Goal: Task Accomplishment & Management: Use online tool/utility

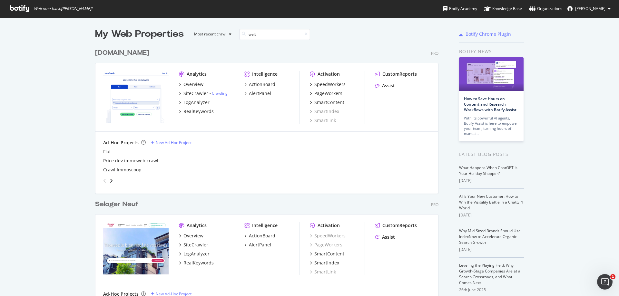
scroll to position [147, 344]
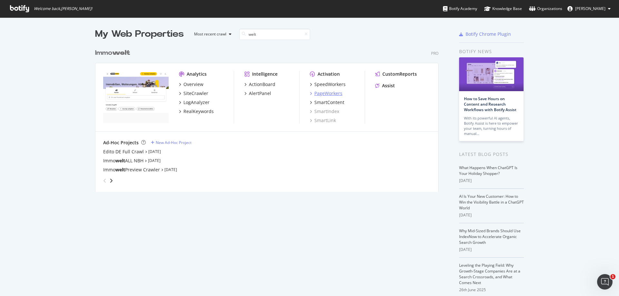
type input "welt"
click at [324, 94] on div "PageWorkers" at bounding box center [328, 93] width 28 height 6
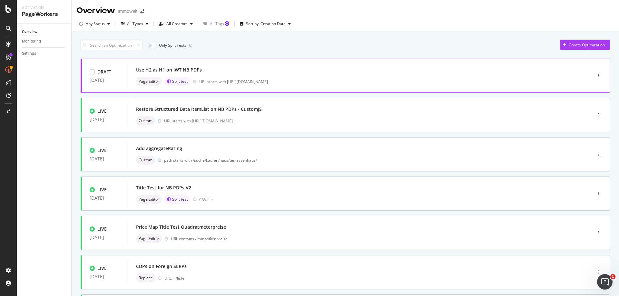
click at [348, 75] on div "Use H2 as H1 on IWT NB PDPs Page Editor Split test URL starts with https://www.…" at bounding box center [350, 75] width 429 height 21
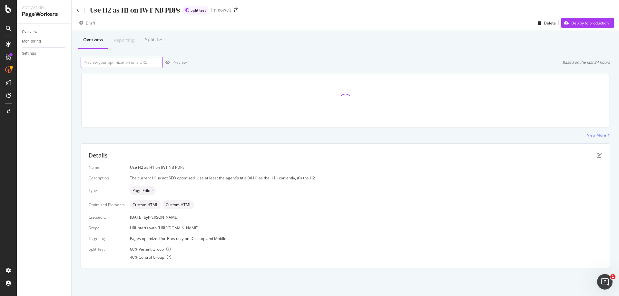
click at [133, 60] on input "url" at bounding box center [122, 62] width 82 height 11
paste input "https://www.immowelt.de/projekte/expose/k269932"
type input "https://www.immowelt.de/projekte/expose/k269932"
click at [179, 62] on div "Preview" at bounding box center [180, 62] width 14 height 5
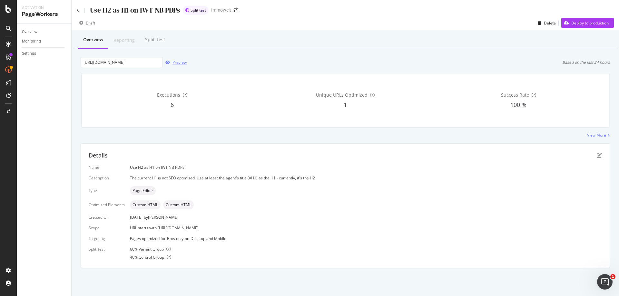
scroll to position [0, 0]
click at [598, 156] on icon "pen-to-square" at bounding box center [599, 155] width 5 height 5
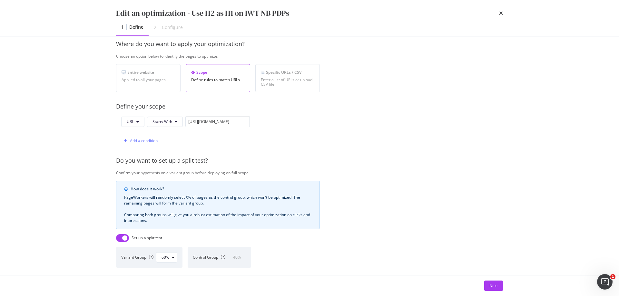
scroll to position [129, 0]
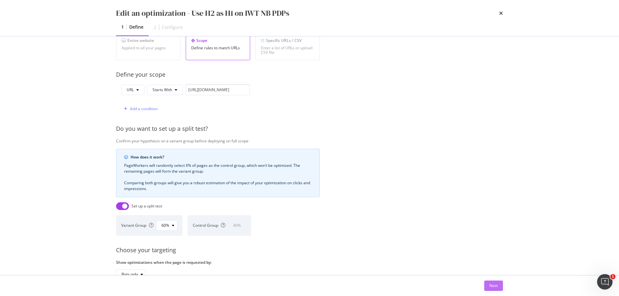
click at [497, 288] on div "Next" at bounding box center [494, 285] width 8 height 5
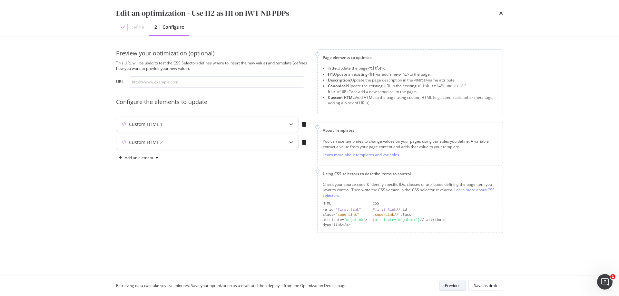
scroll to position [0, 0]
click at [227, 82] on input "modal" at bounding box center [216, 81] width 175 height 11
paste input "https://www.immowelt.de/projekte/expose/k269932"
type input "https://www.immowelt.de/projekte/expose/k269932"
click at [291, 124] on icon "modal" at bounding box center [291, 125] width 4 height 4
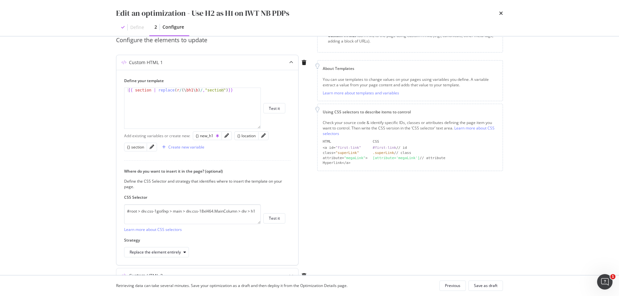
scroll to position [64, 0]
click at [306, 61] on icon "modal" at bounding box center [304, 59] width 5 height 5
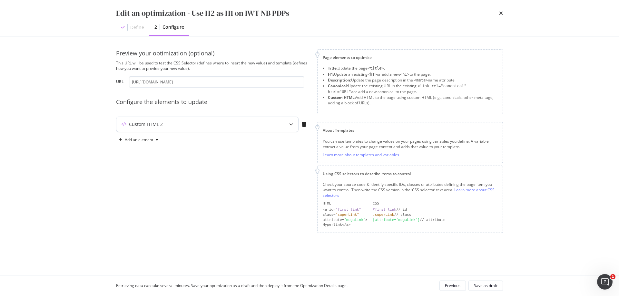
click at [292, 124] on icon "modal" at bounding box center [291, 125] width 4 height 4
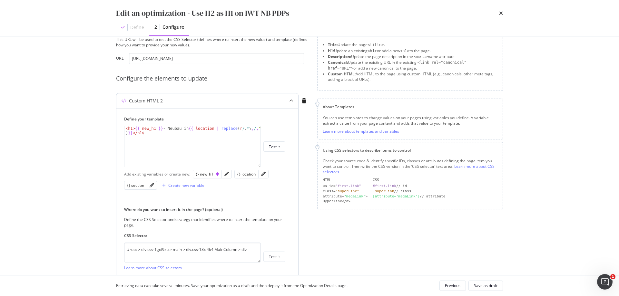
scroll to position [32, 0]
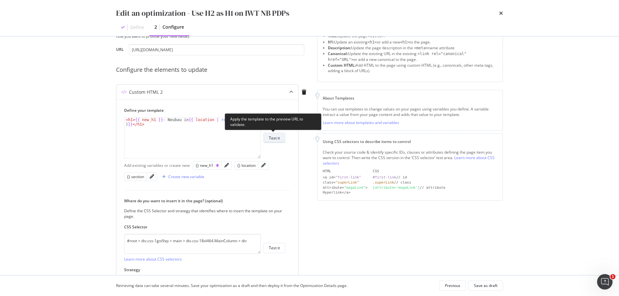
click at [281, 140] on button "Test it" at bounding box center [274, 138] width 22 height 10
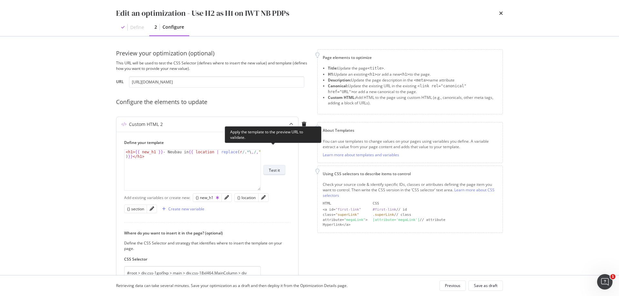
scroll to position [78, 0]
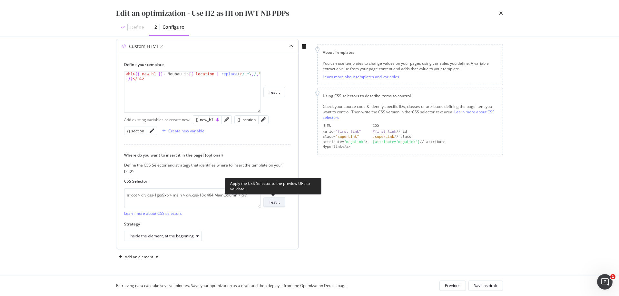
click at [281, 202] on button "Test it" at bounding box center [274, 202] width 22 height 10
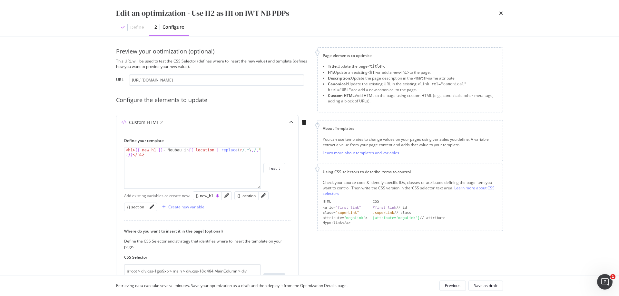
scroll to position [0, 0]
click at [307, 123] on div "modal" at bounding box center [304, 124] width 11 height 5
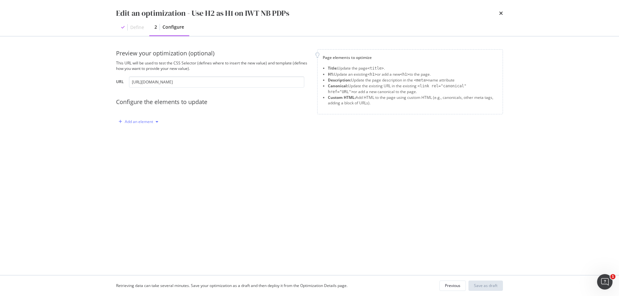
click at [143, 122] on div "Add an element" at bounding box center [139, 122] width 28 height 4
click at [144, 180] on div "Custom HTML" at bounding box center [142, 177] width 44 height 8
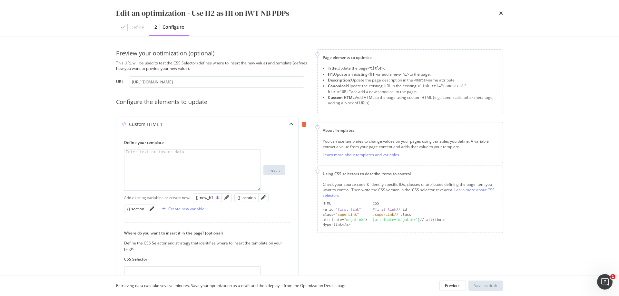
click at [304, 124] on icon "modal" at bounding box center [304, 124] width 5 height 5
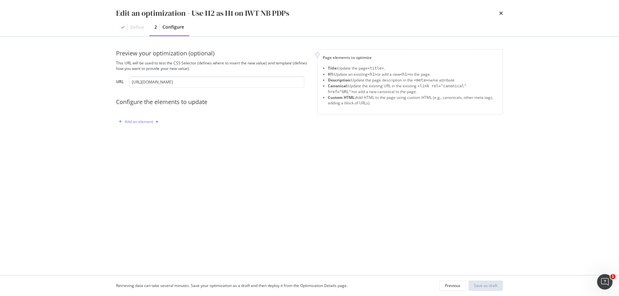
click at [141, 121] on div "Add an element" at bounding box center [139, 122] width 28 height 4
click at [150, 145] on div "H1" at bounding box center [142, 145] width 44 height 8
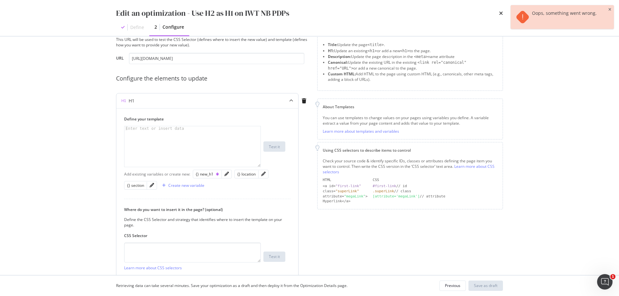
scroll to position [32, 0]
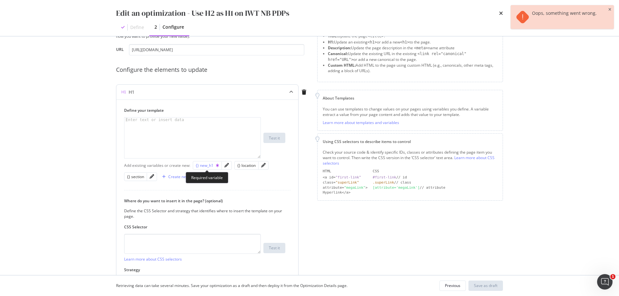
click at [208, 165] on div "{} new_h1" at bounding box center [207, 165] width 23 height 5
type textarea "{{ new_h1 }}"
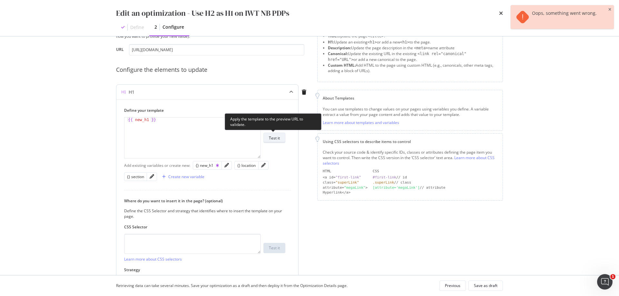
click at [278, 139] on div "Test it" at bounding box center [274, 137] width 11 height 5
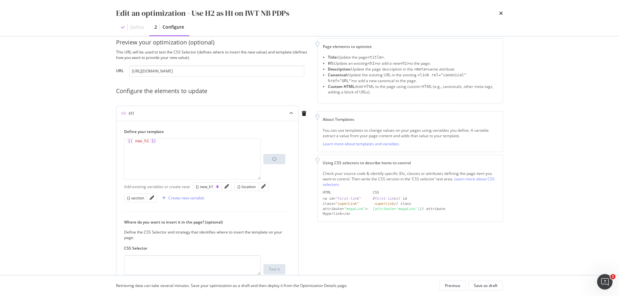
scroll to position [0, 0]
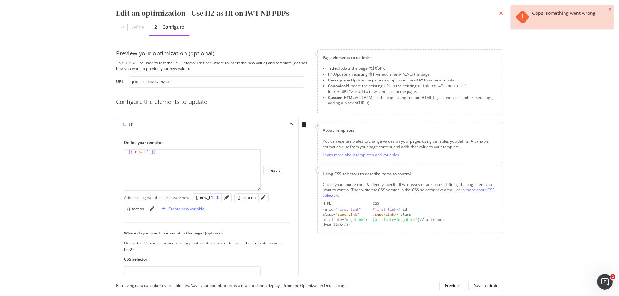
click at [502, 14] on icon "times" at bounding box center [501, 13] width 4 height 5
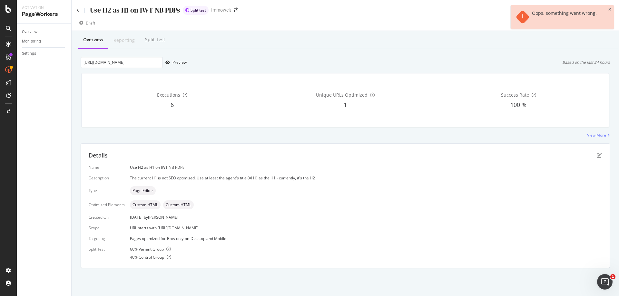
click at [80, 9] on div "Use H2 as H1 on IWT NB PDPs" at bounding box center [129, 10] width 104 height 10
click at [78, 10] on icon at bounding box center [78, 10] width 3 height 4
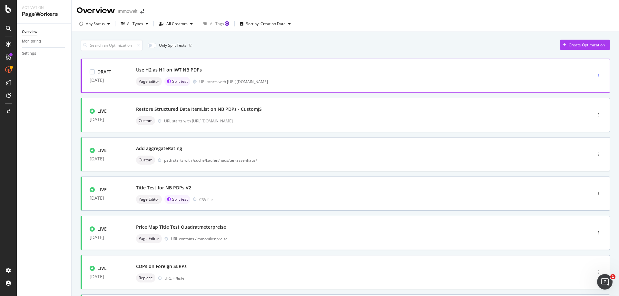
click at [599, 74] on icon "button" at bounding box center [599, 76] width 1 height 4
click at [586, 108] on div "Delete" at bounding box center [587, 108] width 12 height 5
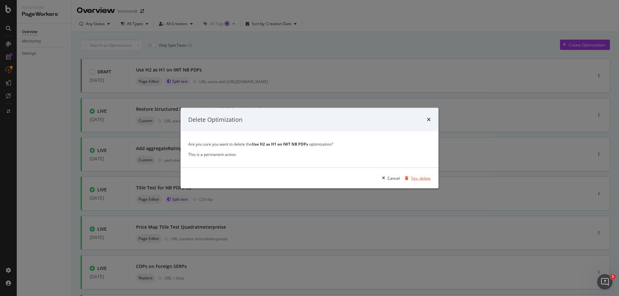
click at [421, 180] on div "Yes, delete" at bounding box center [421, 177] width 20 height 5
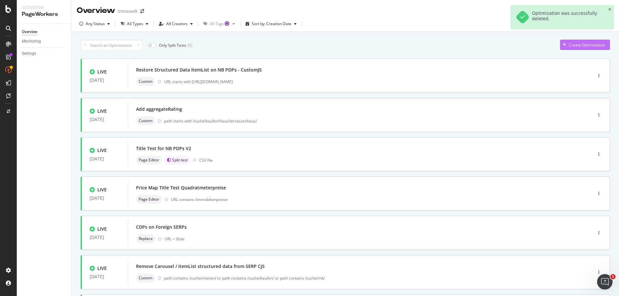
click at [584, 46] on div "Create Optimization" at bounding box center [587, 44] width 36 height 5
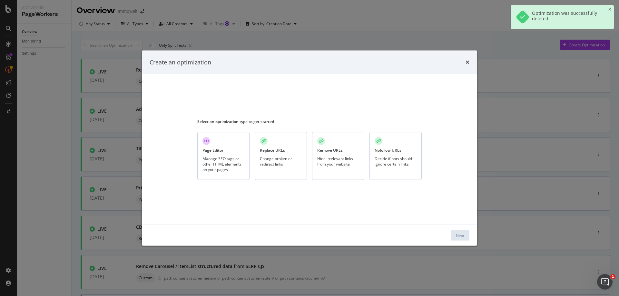
click at [211, 158] on div "Manage SEO tags or other HTML elements on your pages" at bounding box center [224, 164] width 42 height 16
click at [467, 234] on button "Next" at bounding box center [460, 236] width 19 height 10
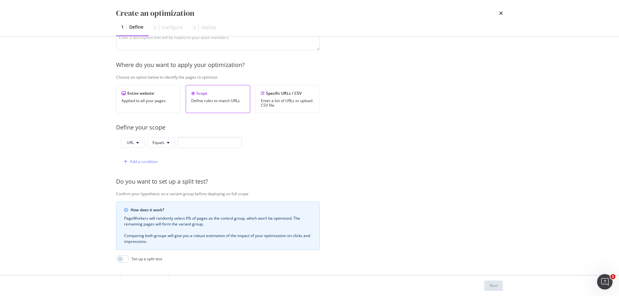
scroll to position [97, 0]
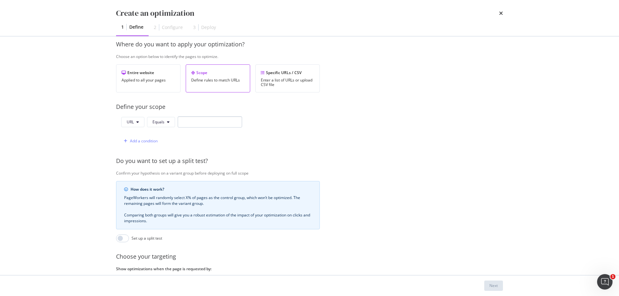
type input "Use Project Name in H1"
click at [231, 121] on input "modal" at bounding box center [210, 121] width 64 height 11
click at [167, 121] on icon "modal" at bounding box center [168, 122] width 3 height 4
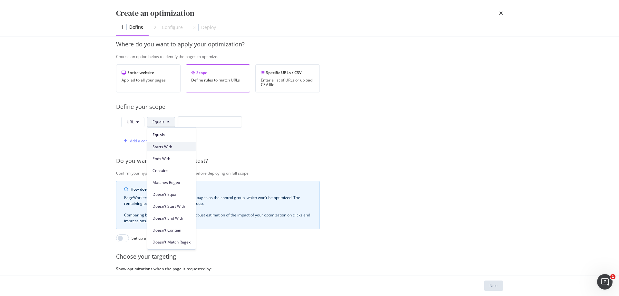
click at [178, 150] on div "Starts With" at bounding box center [171, 146] width 48 height 9
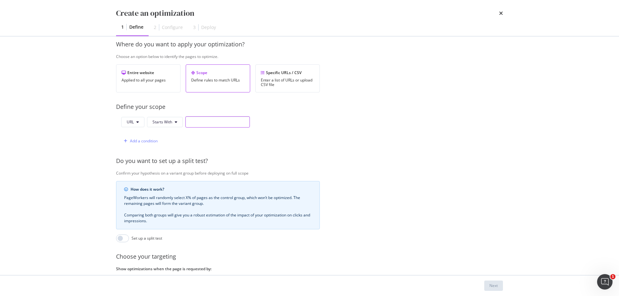
click at [200, 126] on input "modal" at bounding box center [217, 121] width 64 height 11
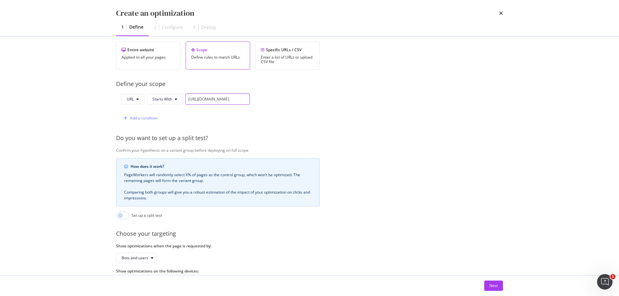
scroll to position [151, 0]
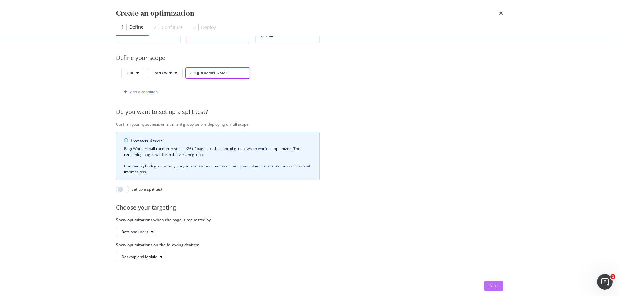
type input "[URL][DOMAIN_NAME]"
click at [498, 285] on button "Next" at bounding box center [493, 286] width 19 height 10
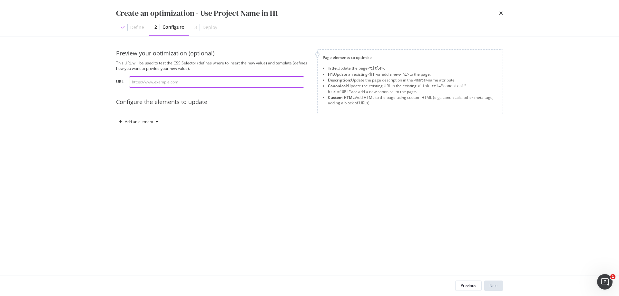
click at [179, 83] on input "modal" at bounding box center [216, 81] width 175 height 11
paste input "https://www.immowelt.de/projekte/expose/k269932"
type input "https://www.immowelt.de/projekte/expose/k269932"
click at [248, 120] on div "Add an element" at bounding box center [212, 122] width 193 height 10
click at [148, 120] on div "Add an element" at bounding box center [139, 122] width 28 height 4
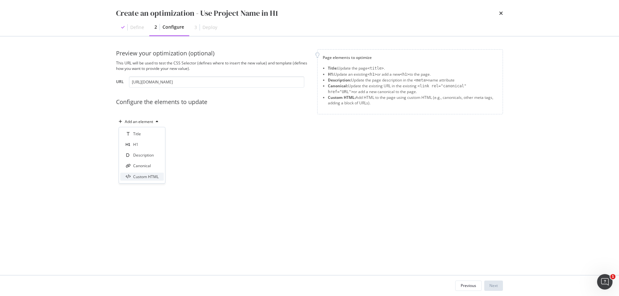
click at [147, 175] on div "Custom HTML" at bounding box center [145, 176] width 25 height 5
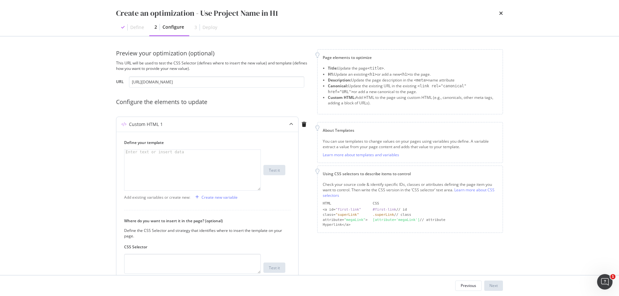
click at [165, 162] on div "modal" at bounding box center [192, 175] width 136 height 50
click at [213, 196] on div "Create new variable" at bounding box center [220, 197] width 36 height 5
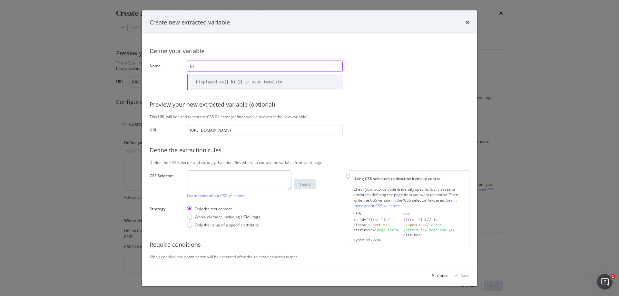
type input "h1"
click at [269, 175] on textarea "modal" at bounding box center [239, 180] width 104 height 20
paste textarea "#root > div.css-1goi9xp > main > div.css-18xl464.MainColumn > div > h1"
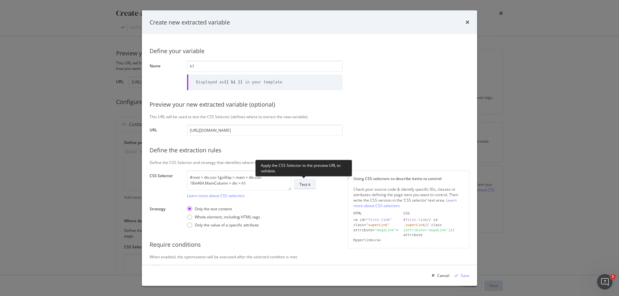
click at [305, 184] on div "Test it" at bounding box center [305, 184] width 11 height 5
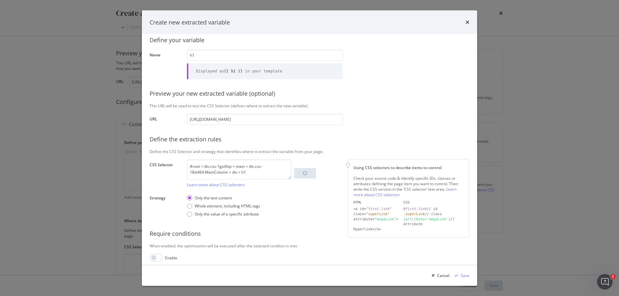
scroll to position [15, 0]
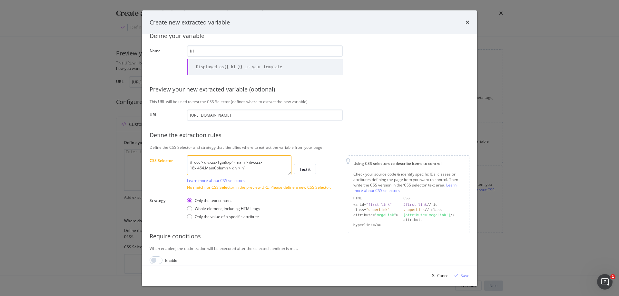
drag, startPoint x: 242, startPoint y: 169, endPoint x: 236, endPoint y: 162, distance: 9.0
click at [236, 162] on textarea "#root > div.css-1goi9xp > main > div.css-18xl464.MainColumn > div > h1" at bounding box center [239, 165] width 104 height 20
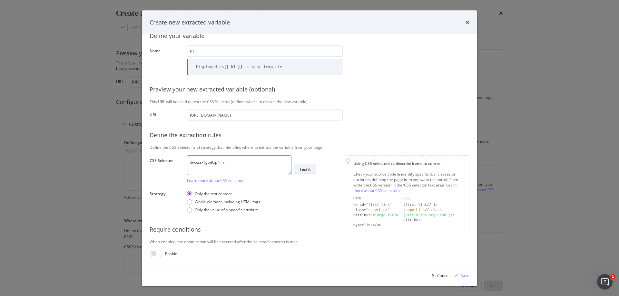
type textarea "div.css-1goi9xp > h1"
click at [306, 167] on div "Test it" at bounding box center [305, 168] width 11 height 5
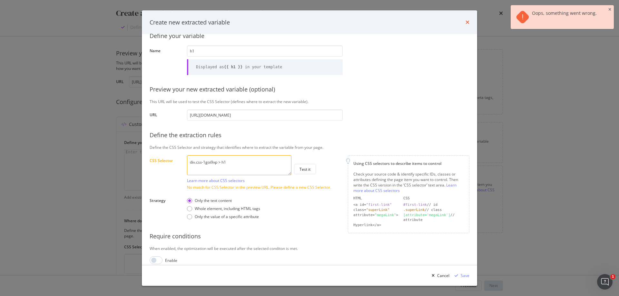
click at [468, 21] on icon "times" at bounding box center [468, 22] width 4 height 5
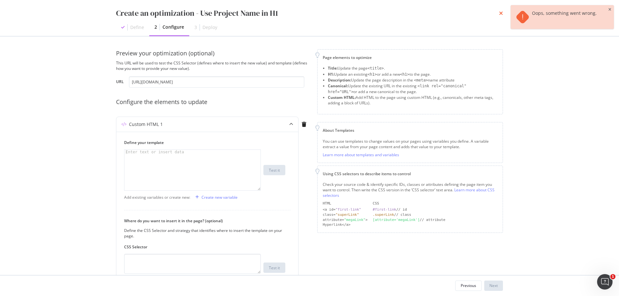
click at [502, 13] on icon "times" at bounding box center [501, 13] width 4 height 5
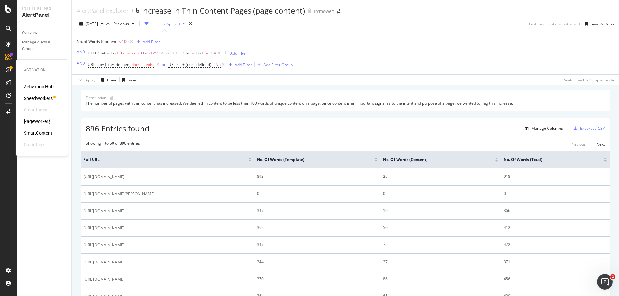
click at [46, 122] on div "PageWorkers" at bounding box center [37, 121] width 27 height 6
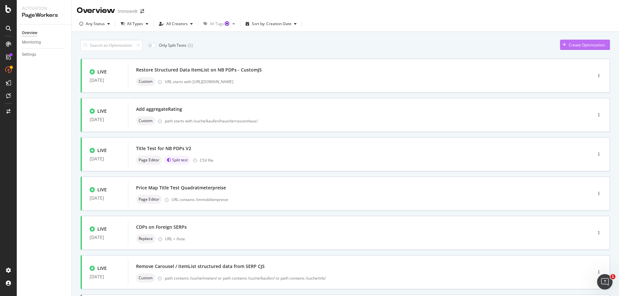
click at [587, 47] on div "Create Optimization" at bounding box center [587, 44] width 36 height 5
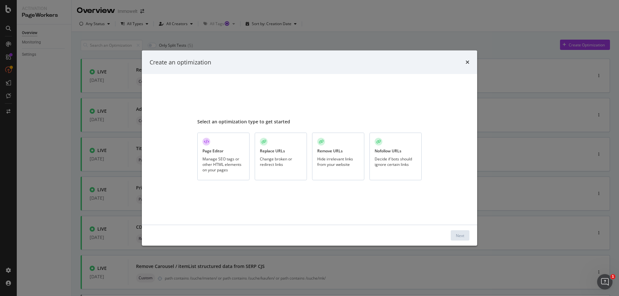
click at [233, 161] on div "Manage SEO tags or other HTML elements on your pages" at bounding box center [224, 164] width 42 height 16
click at [458, 235] on div "Next" at bounding box center [460, 235] width 8 height 5
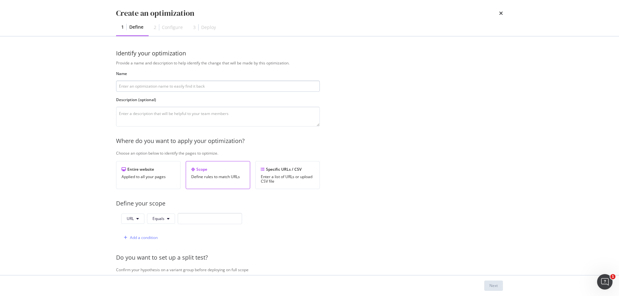
click at [262, 87] on input "modal" at bounding box center [218, 86] width 204 height 11
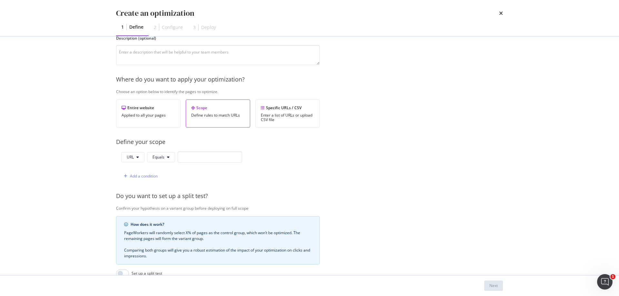
scroll to position [64, 0]
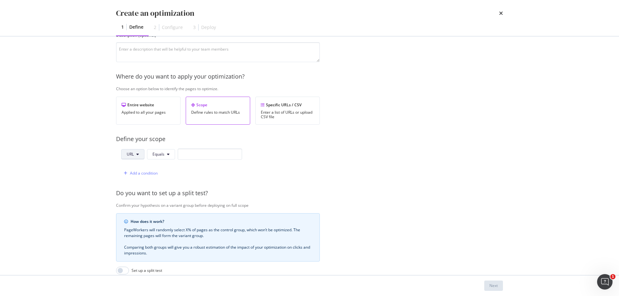
type input "H1 on PDP - remove aria-hidden:true"
click at [141, 154] on button "URL" at bounding box center [132, 154] width 23 height 10
click at [181, 155] on input "modal" at bounding box center [210, 154] width 64 height 11
click at [165, 155] on button "Equals" at bounding box center [161, 154] width 28 height 10
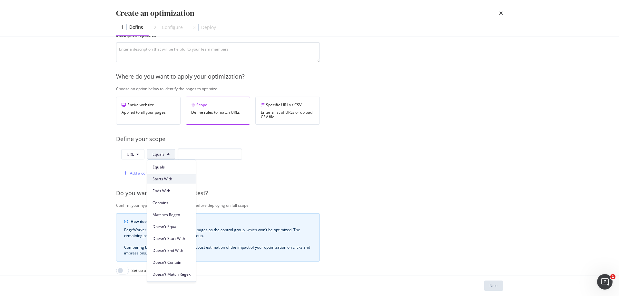
click at [181, 180] on span "Starts With" at bounding box center [172, 179] width 38 height 6
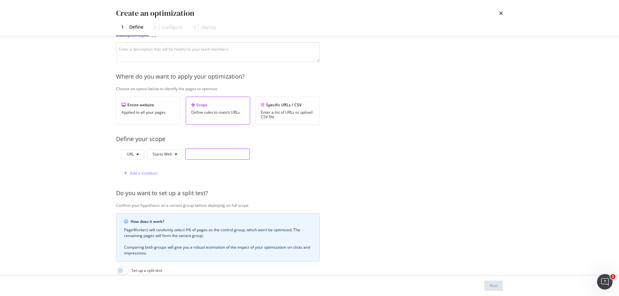
click at [212, 156] on input "modal" at bounding box center [217, 154] width 64 height 11
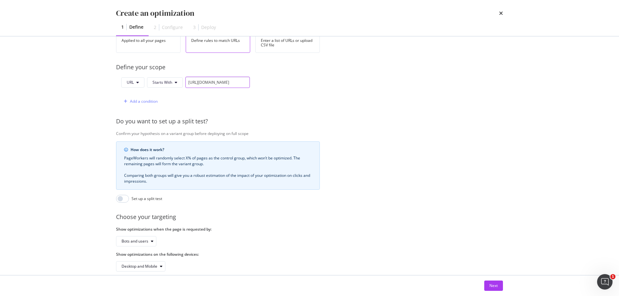
scroll to position [151, 0]
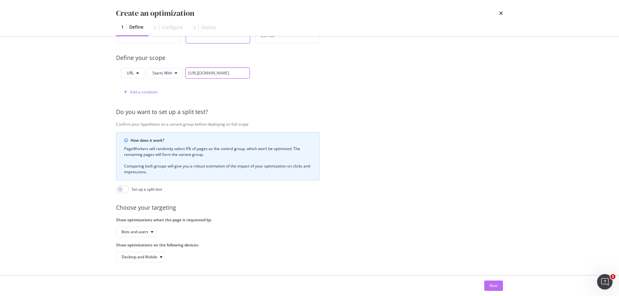
type input "[URL][DOMAIN_NAME]"
click at [498, 286] on div "Next" at bounding box center [494, 285] width 8 height 5
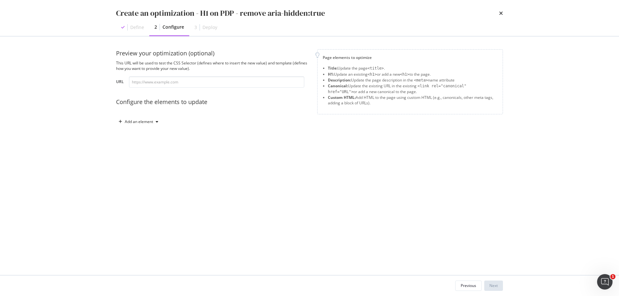
click at [202, 72] on div "Preview your optimization (optional) This URL will be used to test the CSS Sele…" at bounding box center [212, 68] width 193 height 38
click at [204, 78] on input "modal" at bounding box center [216, 81] width 175 height 11
paste input "[URL][DOMAIN_NAME]"
type input "[URL][DOMAIN_NAME]"
click at [156, 122] on icon "modal" at bounding box center [157, 122] width 3 height 4
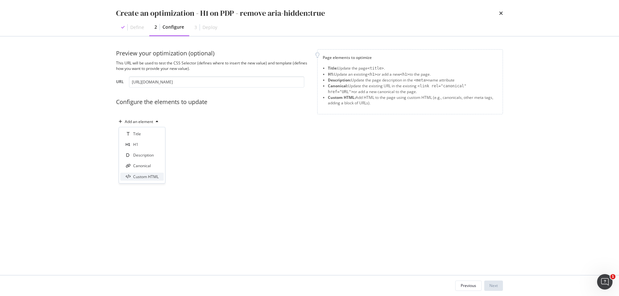
click at [148, 175] on div "Custom HTML" at bounding box center [145, 176] width 25 height 5
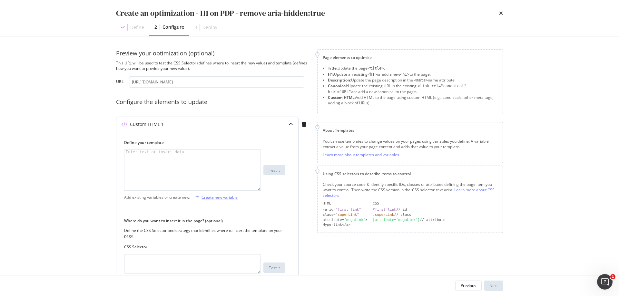
click at [218, 195] on div "Create new variable" at bounding box center [220, 197] width 36 height 5
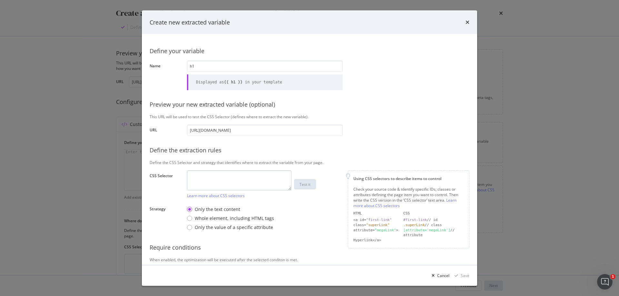
type input "h1"
click at [228, 177] on textarea "modal" at bounding box center [239, 180] width 104 height 20
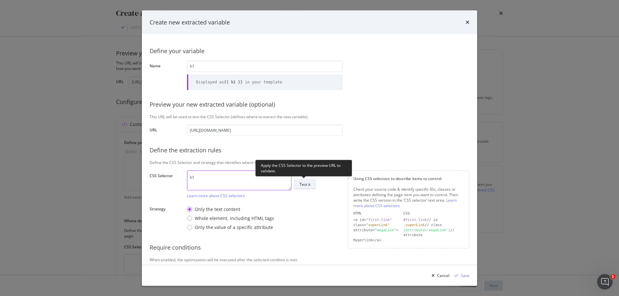
type textarea "h1"
click at [309, 186] on div "Test it" at bounding box center [305, 184] width 11 height 5
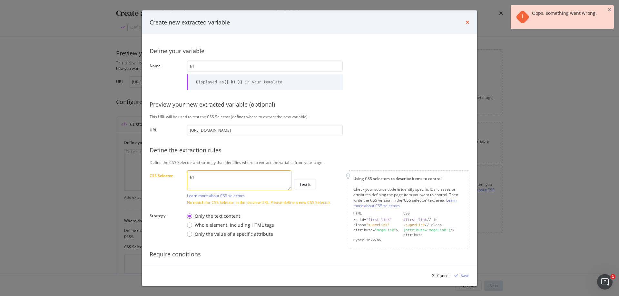
click at [468, 22] on icon "times" at bounding box center [468, 22] width 4 height 5
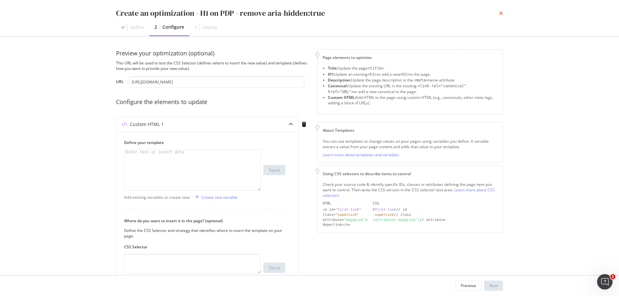
click at [501, 13] on icon "times" at bounding box center [501, 13] width 4 height 5
